Goal: Find specific page/section: Find specific page/section

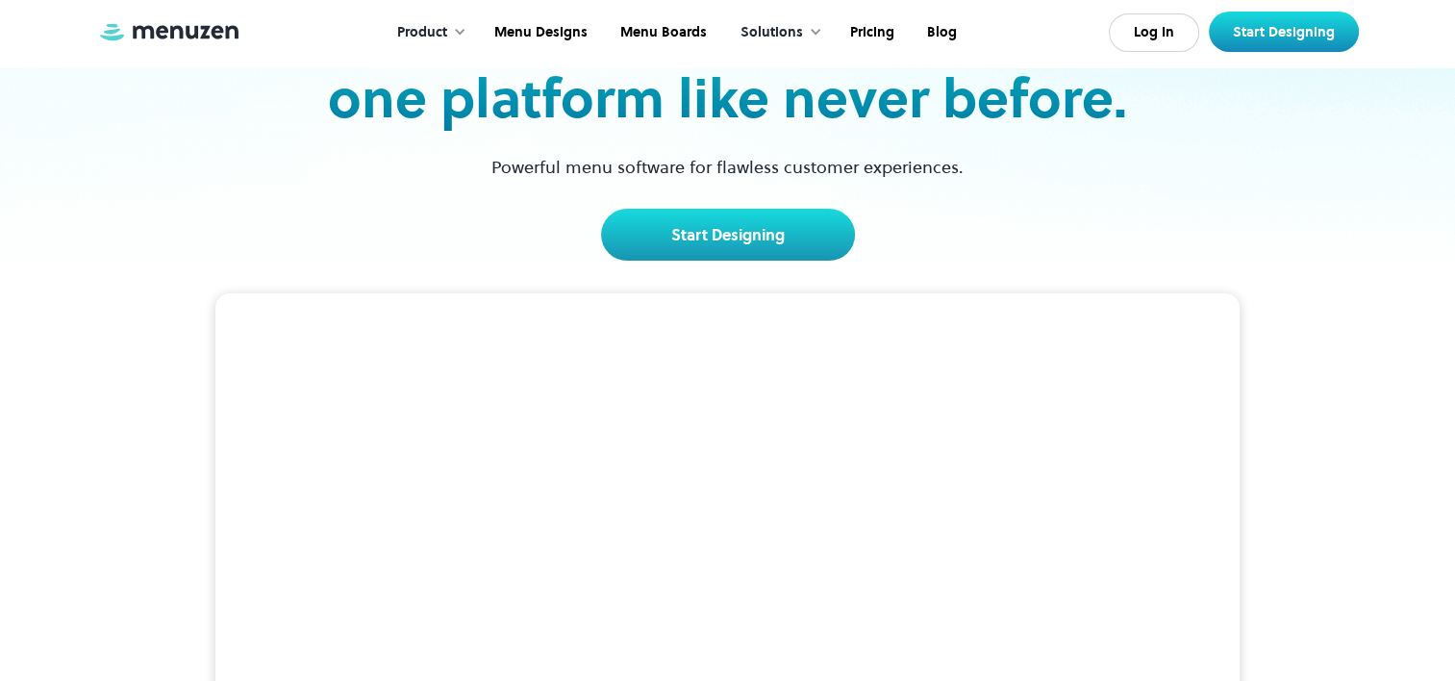
scroll to position [289, 0]
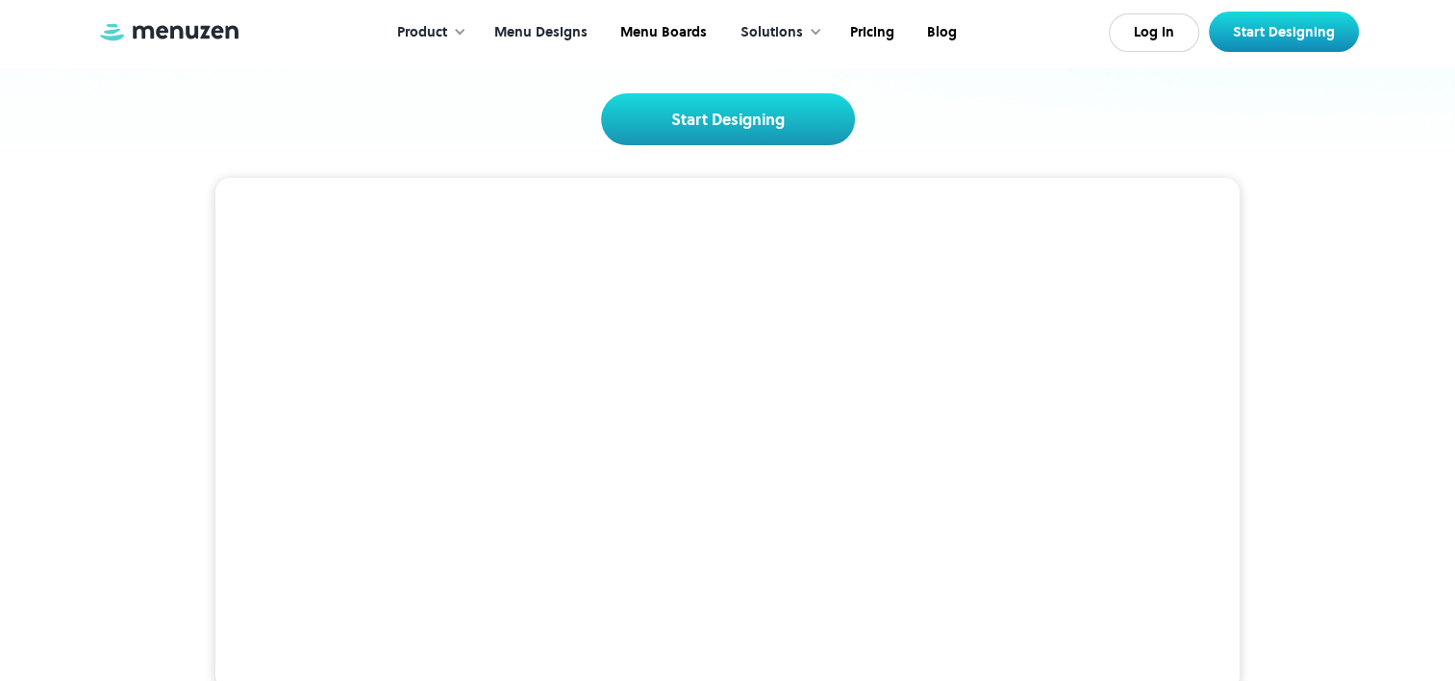
click at [558, 26] on link "Menu Designs" at bounding box center [539, 33] width 126 height 60
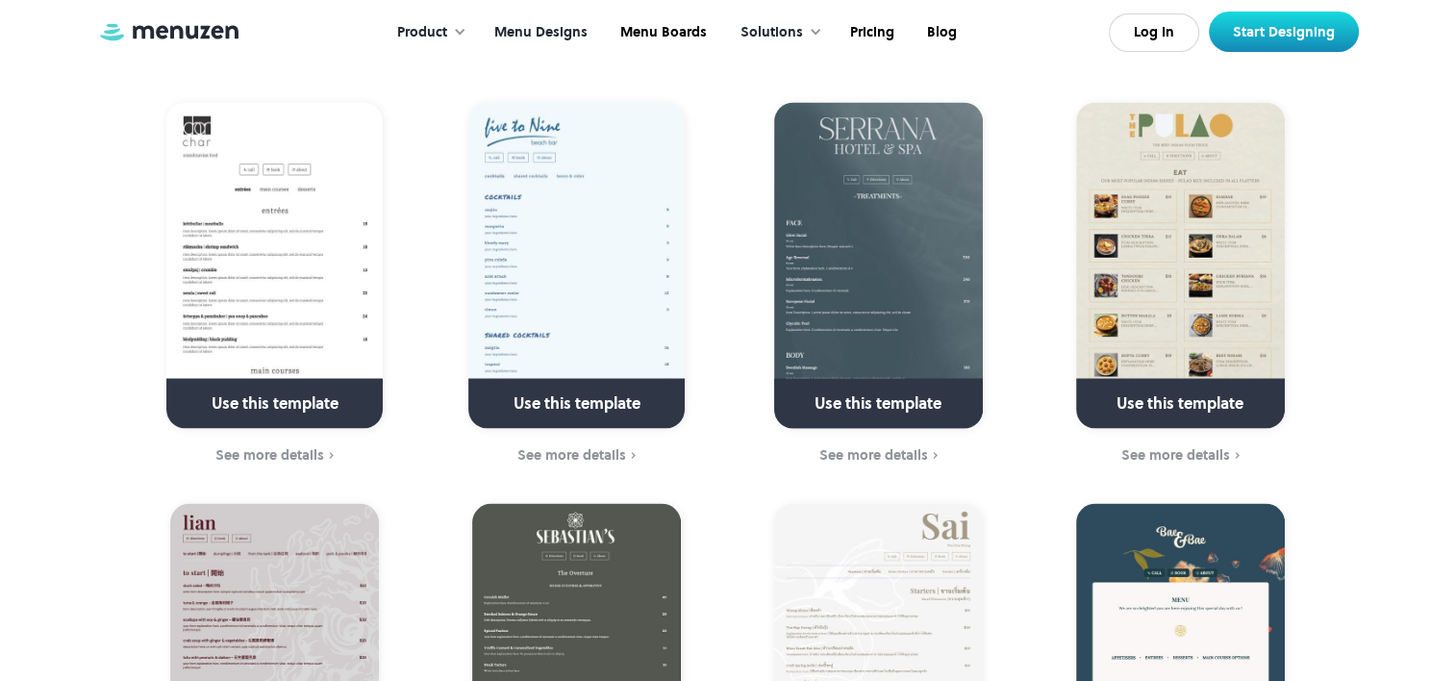
scroll to position [3281, 0]
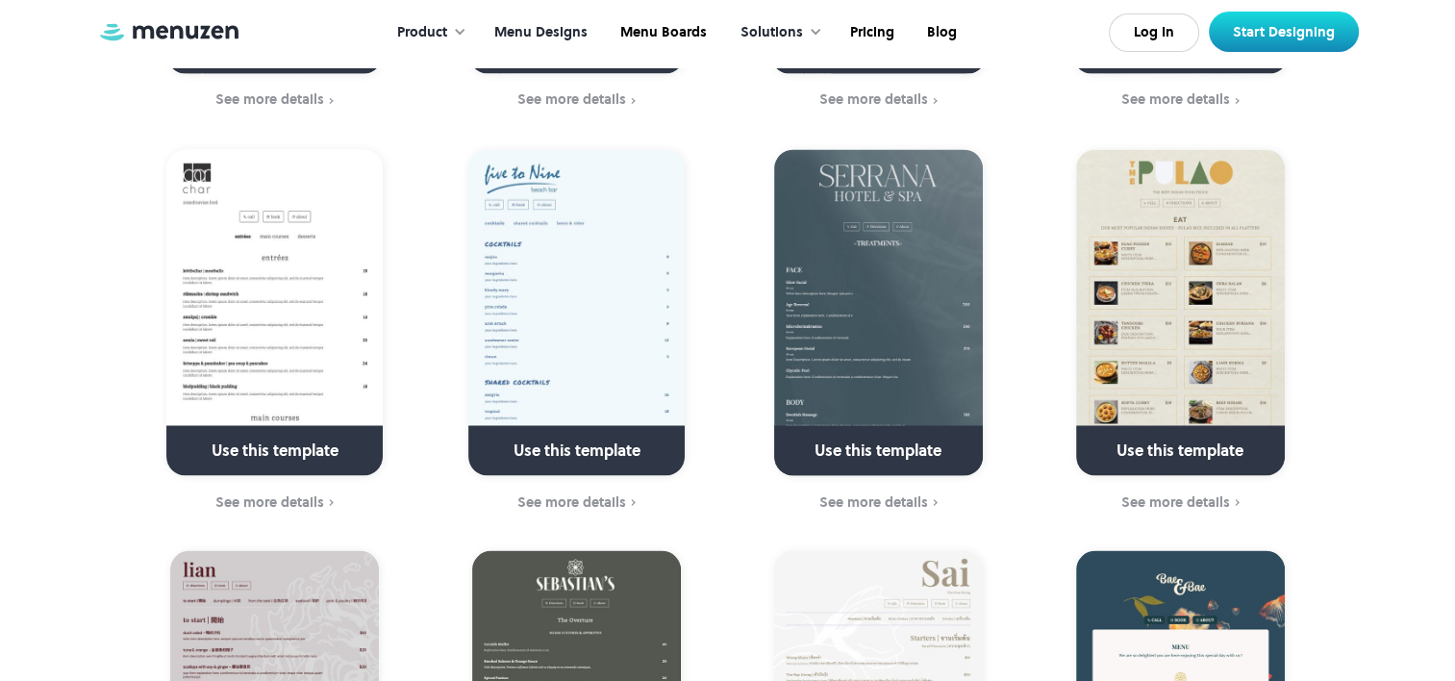
drag, startPoint x: 1429, startPoint y: 273, endPoint x: 1428, endPoint y: 238, distance: 35.6
click at [1428, 238] on div "Free menu templates A great menu requires easy navigation, flexibility, and bra…" at bounding box center [727, 309] width 1455 height 6830
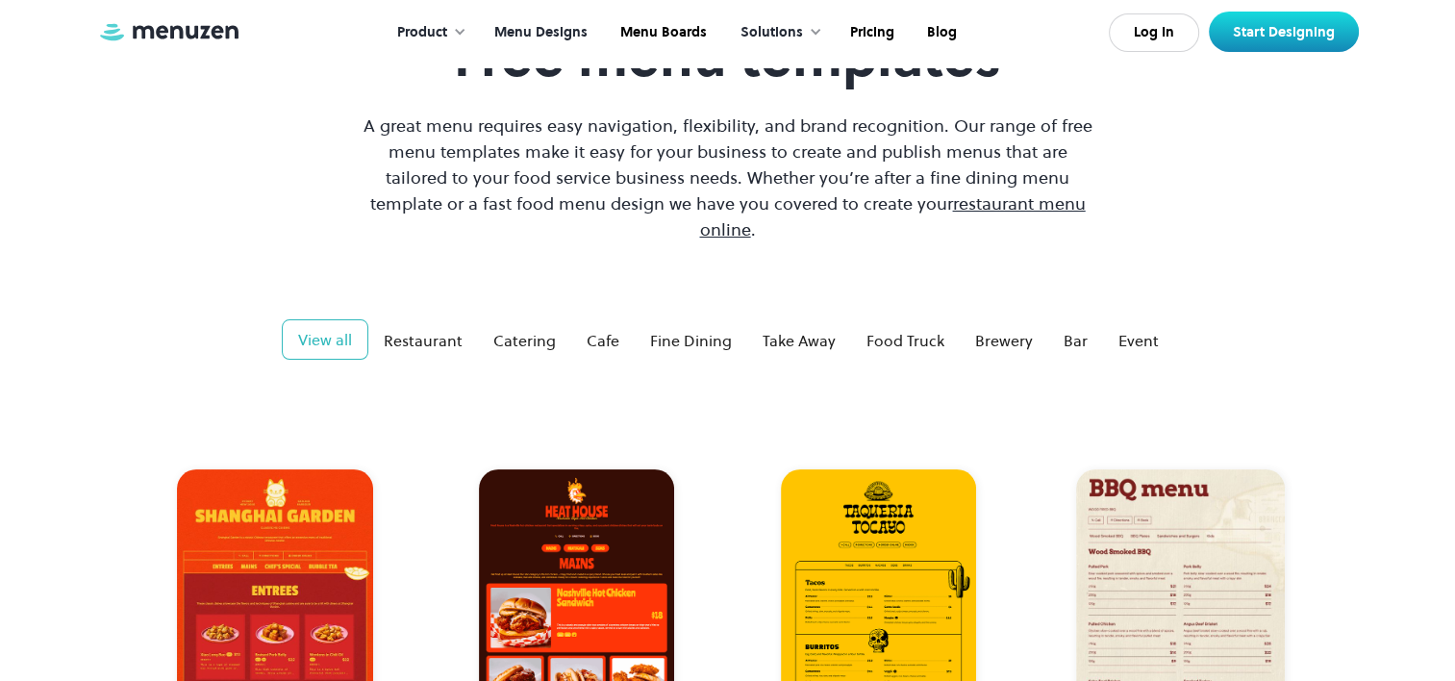
scroll to position [117, 0]
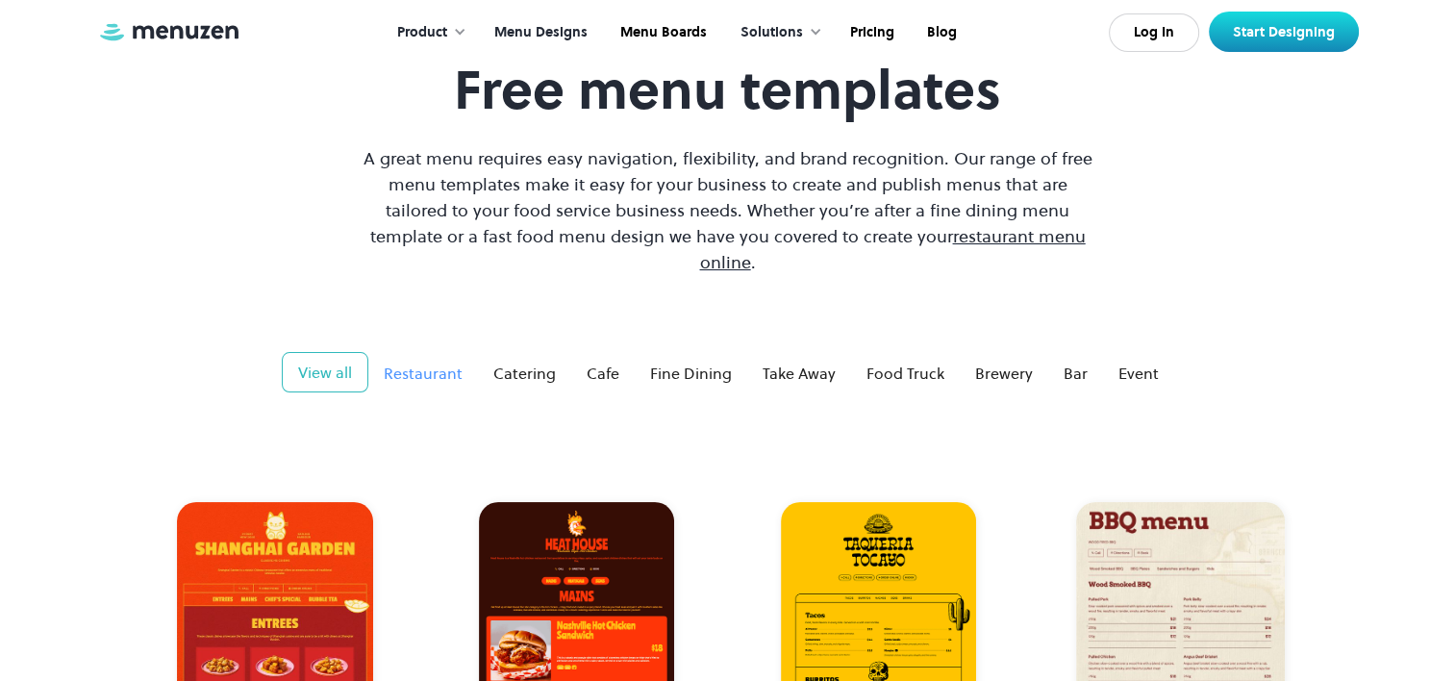
click at [408, 362] on div "Restaurant" at bounding box center [423, 373] width 79 height 23
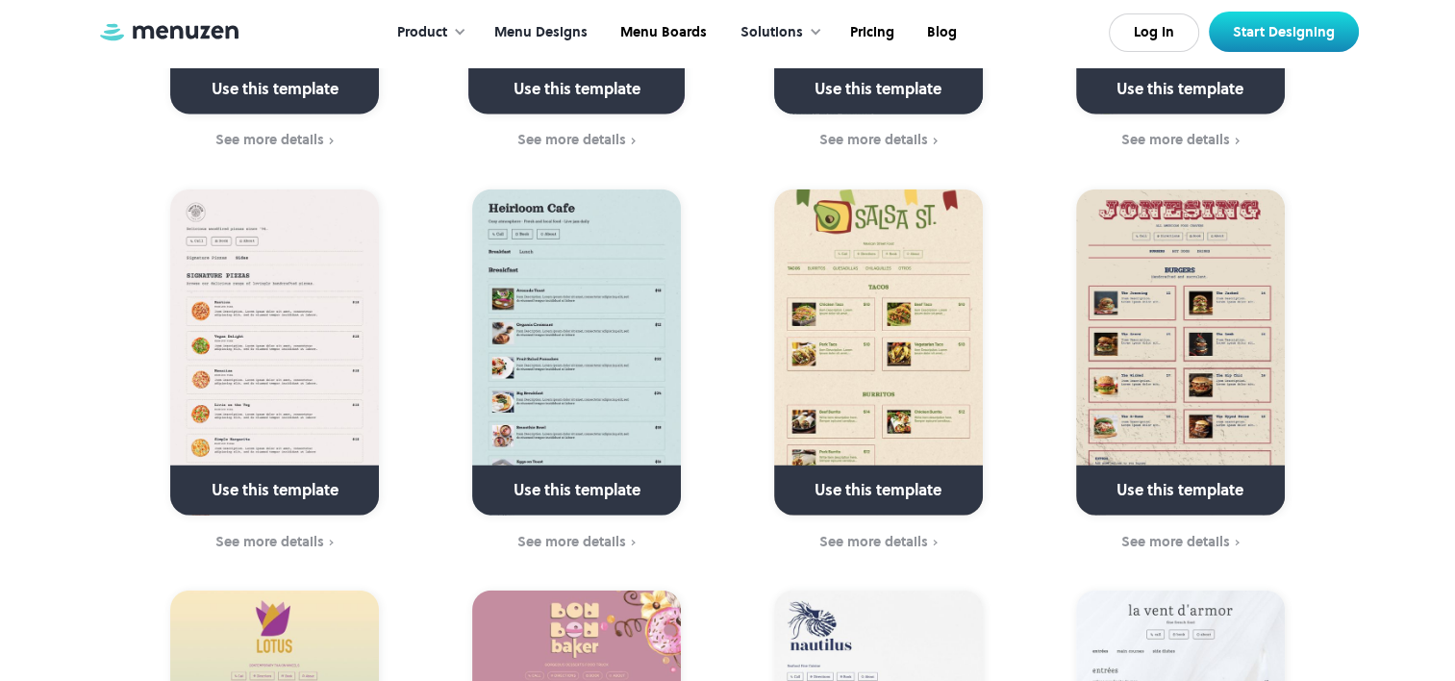
scroll to position [4446, 0]
drag, startPoint x: 427, startPoint y: 353, endPoint x: 5, endPoint y: 464, distance: 436.5
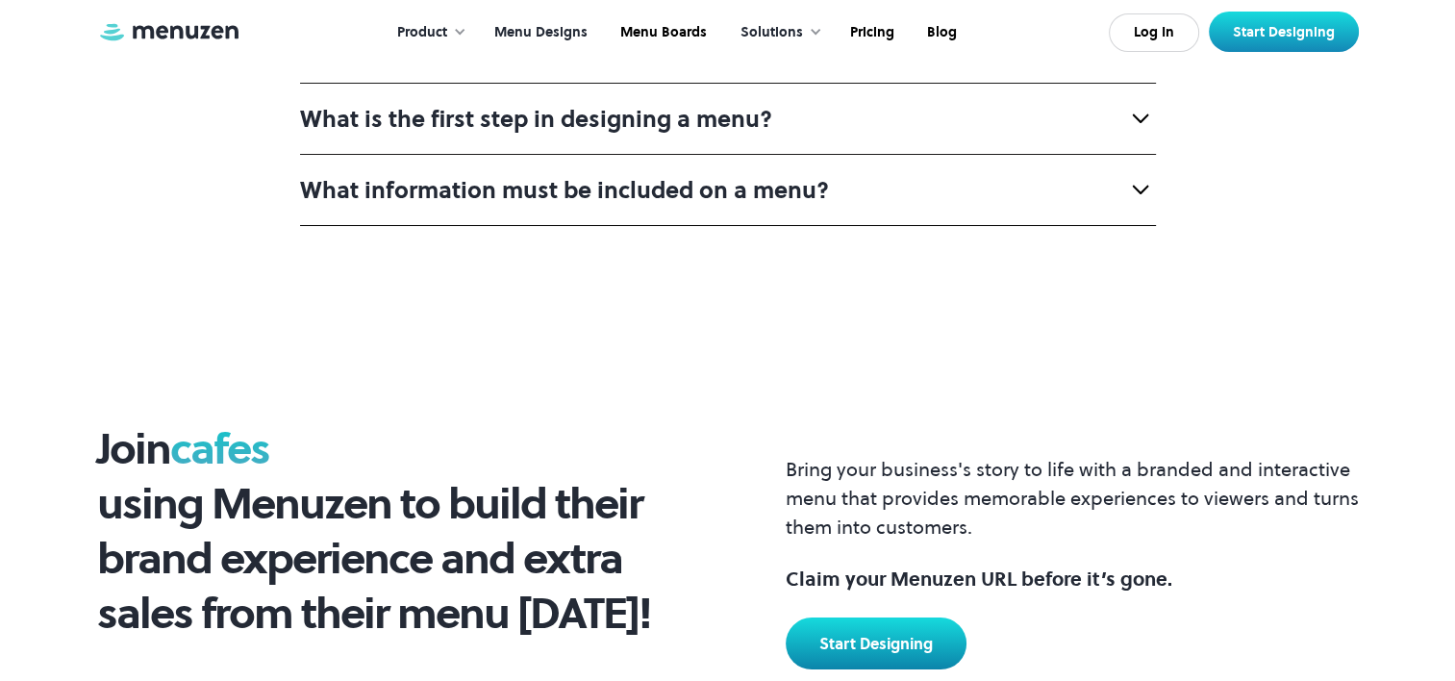
scroll to position [7235, 0]
